Goal: Obtain resource: Obtain resource

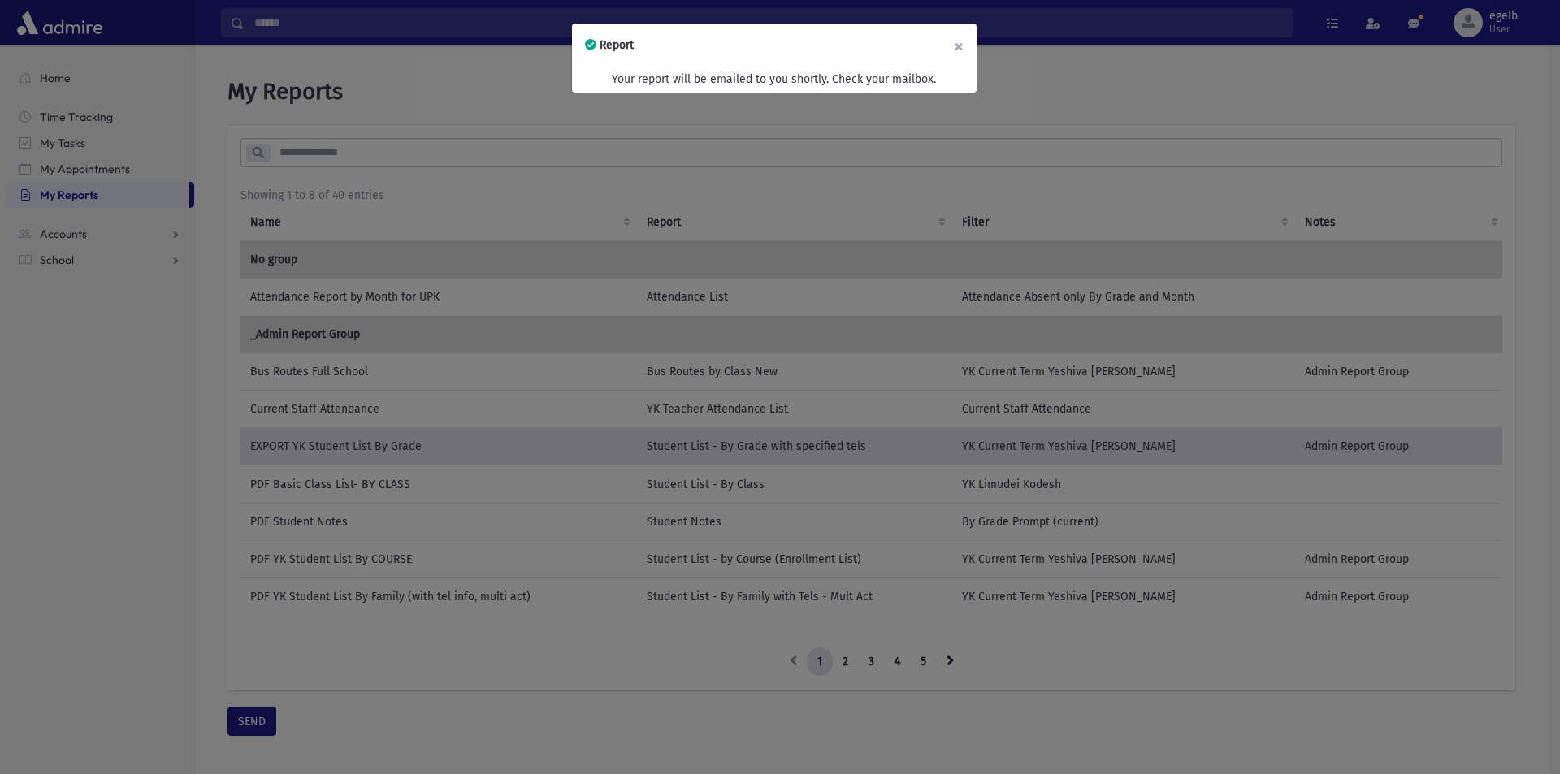
click at [963, 49] on button "×" at bounding box center [959, 46] width 36 height 45
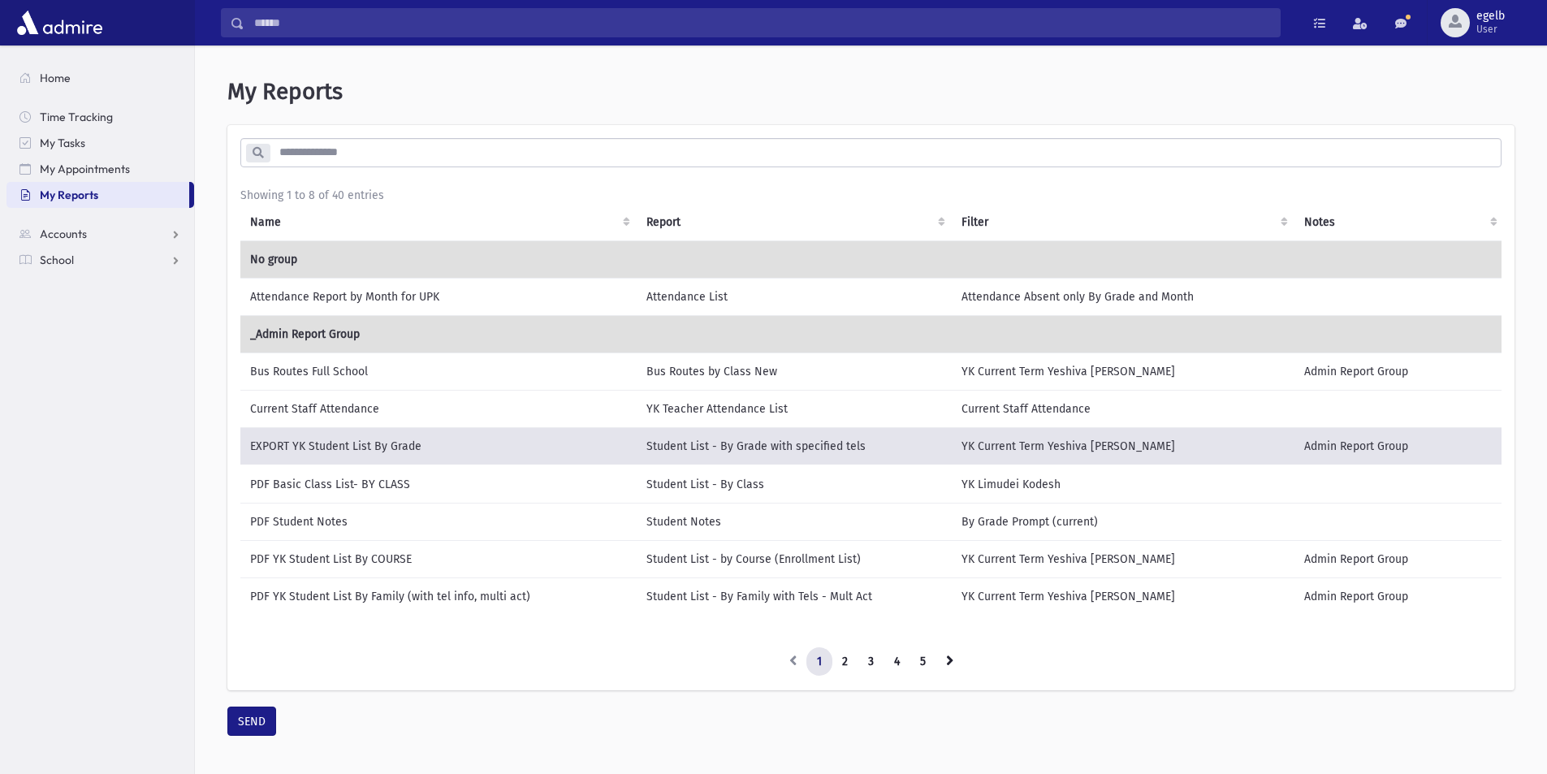
click at [388, 491] on td "PDF Basic Class List- BY CLASS" at bounding box center [438, 484] width 396 height 38
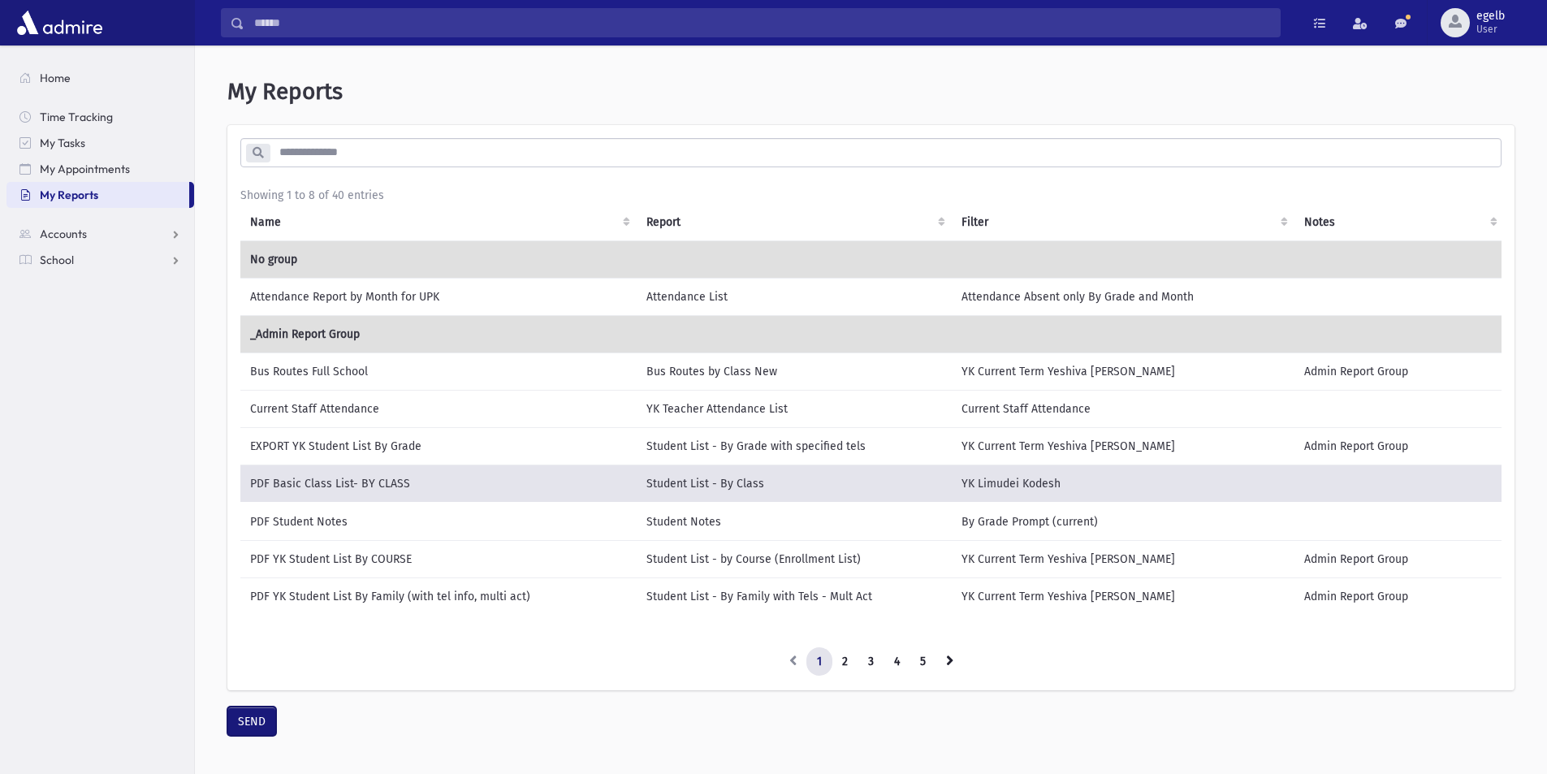
click at [245, 736] on button "SEND" at bounding box center [251, 721] width 49 height 29
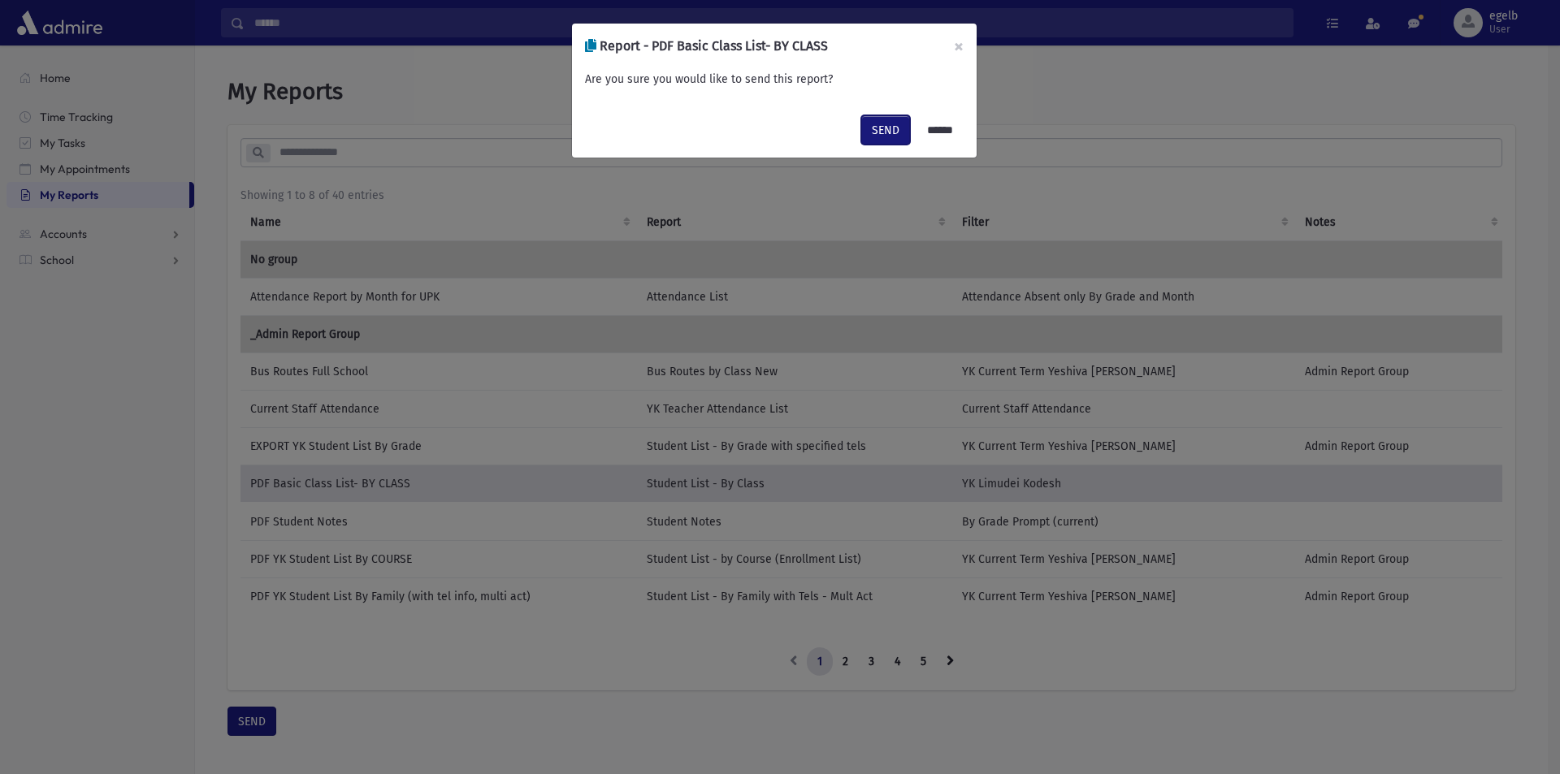
click at [880, 128] on button "SEND" at bounding box center [885, 129] width 49 height 29
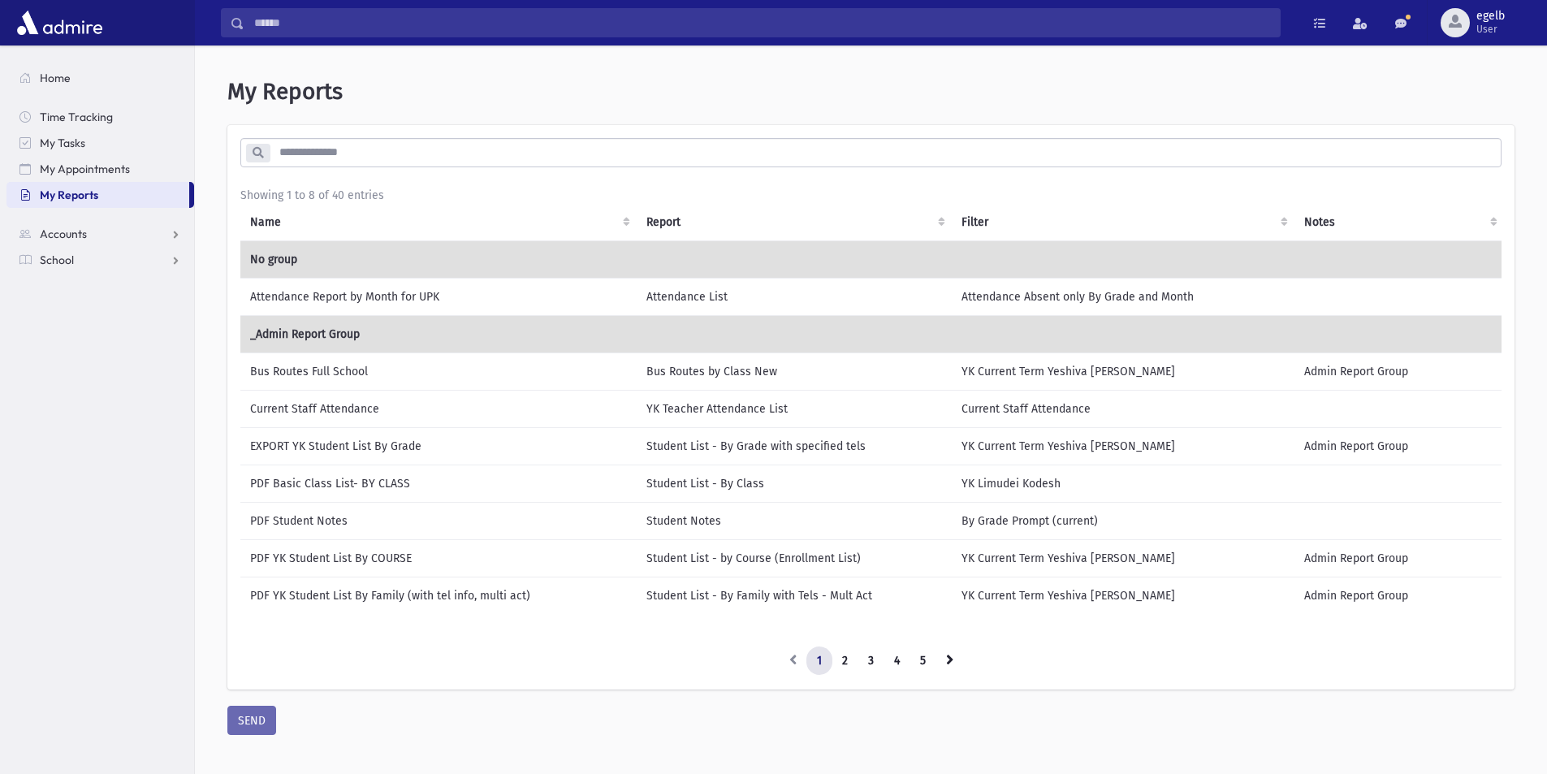
click at [504, 491] on td "PDF Basic Class List- BY CLASS" at bounding box center [438, 483] width 396 height 37
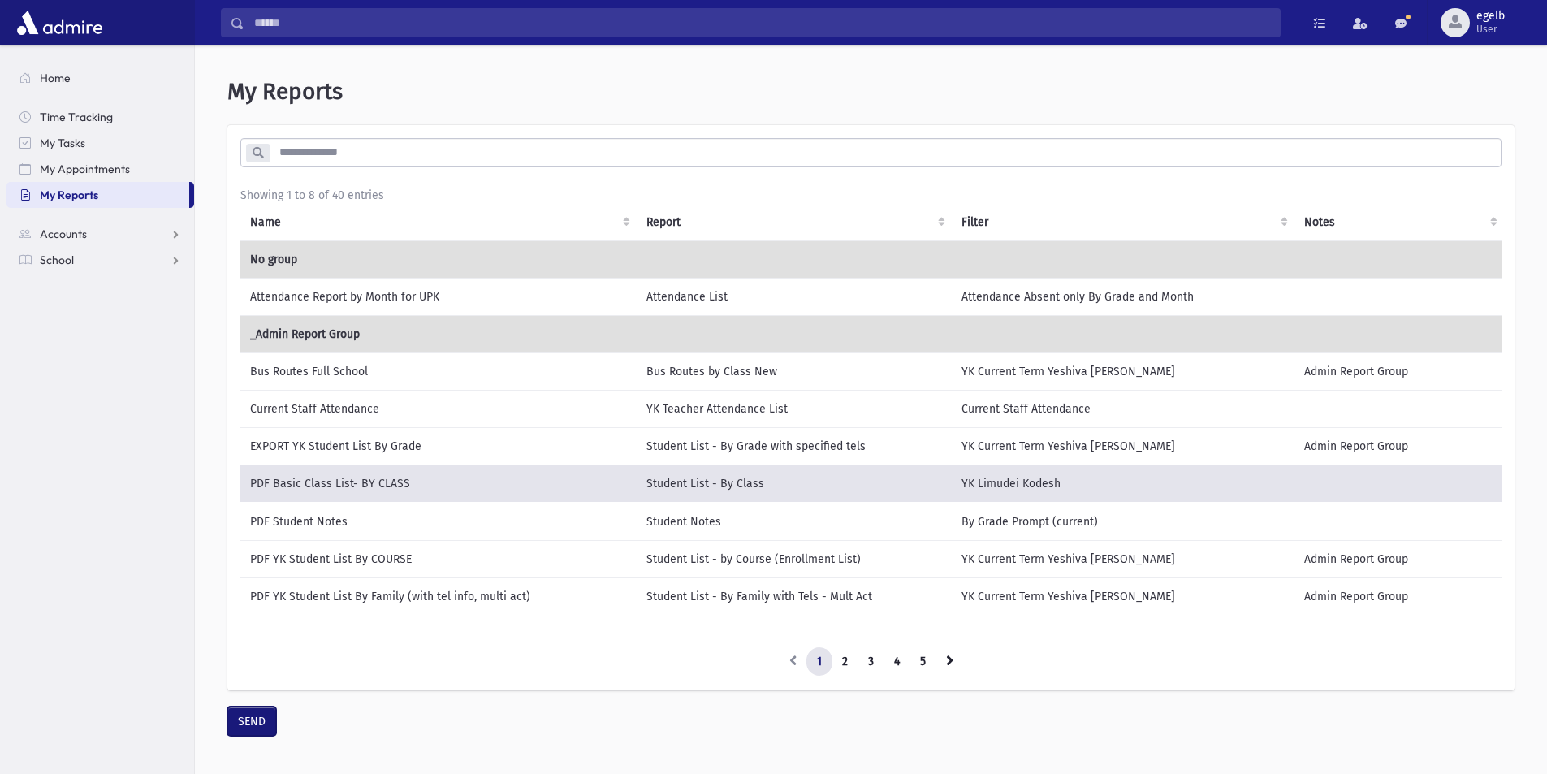
click at [237, 736] on button "SEND" at bounding box center [251, 721] width 49 height 29
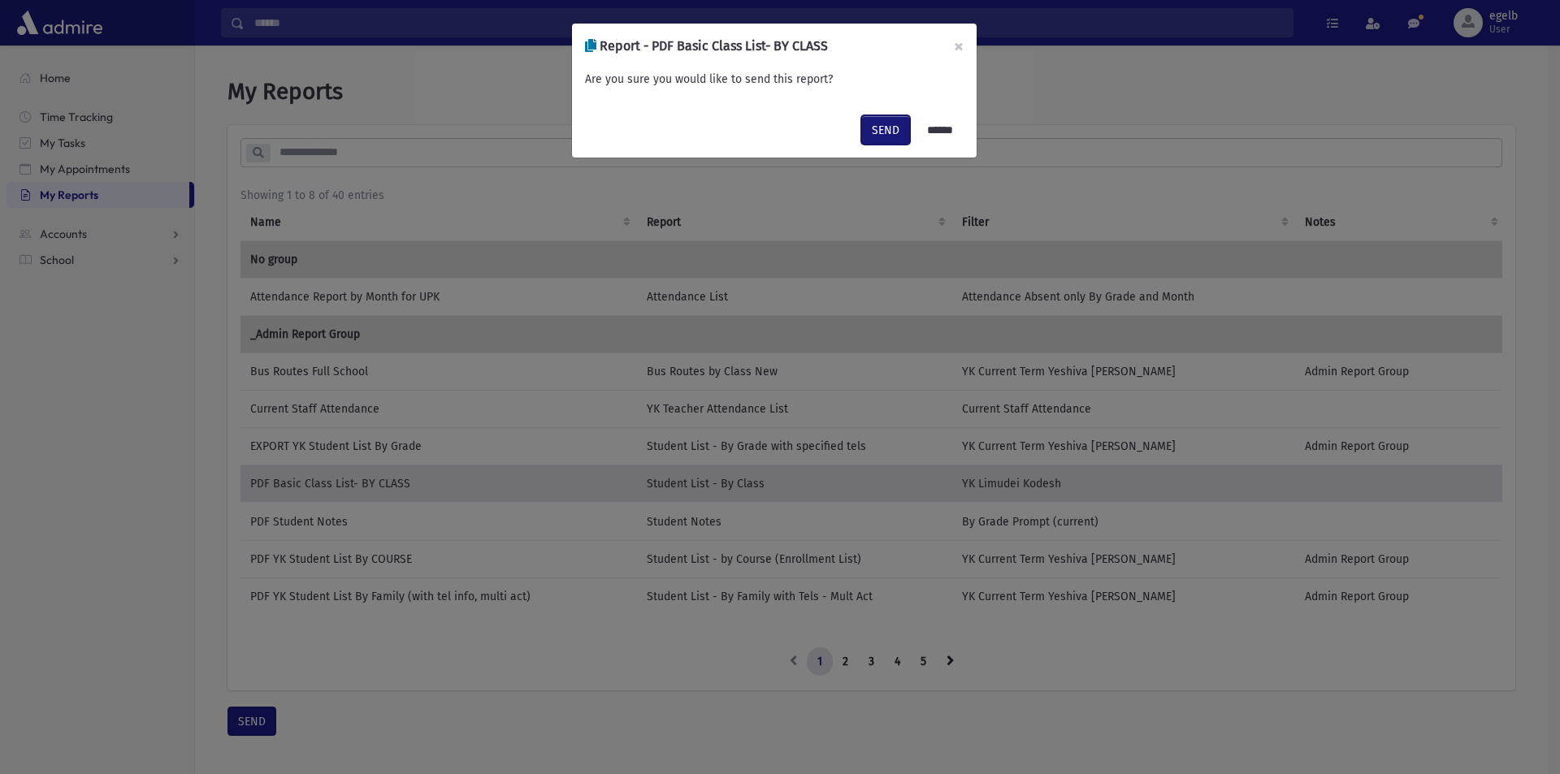
click at [892, 132] on button "SEND" at bounding box center [885, 129] width 49 height 29
